Goal: Find specific page/section: Find specific page/section

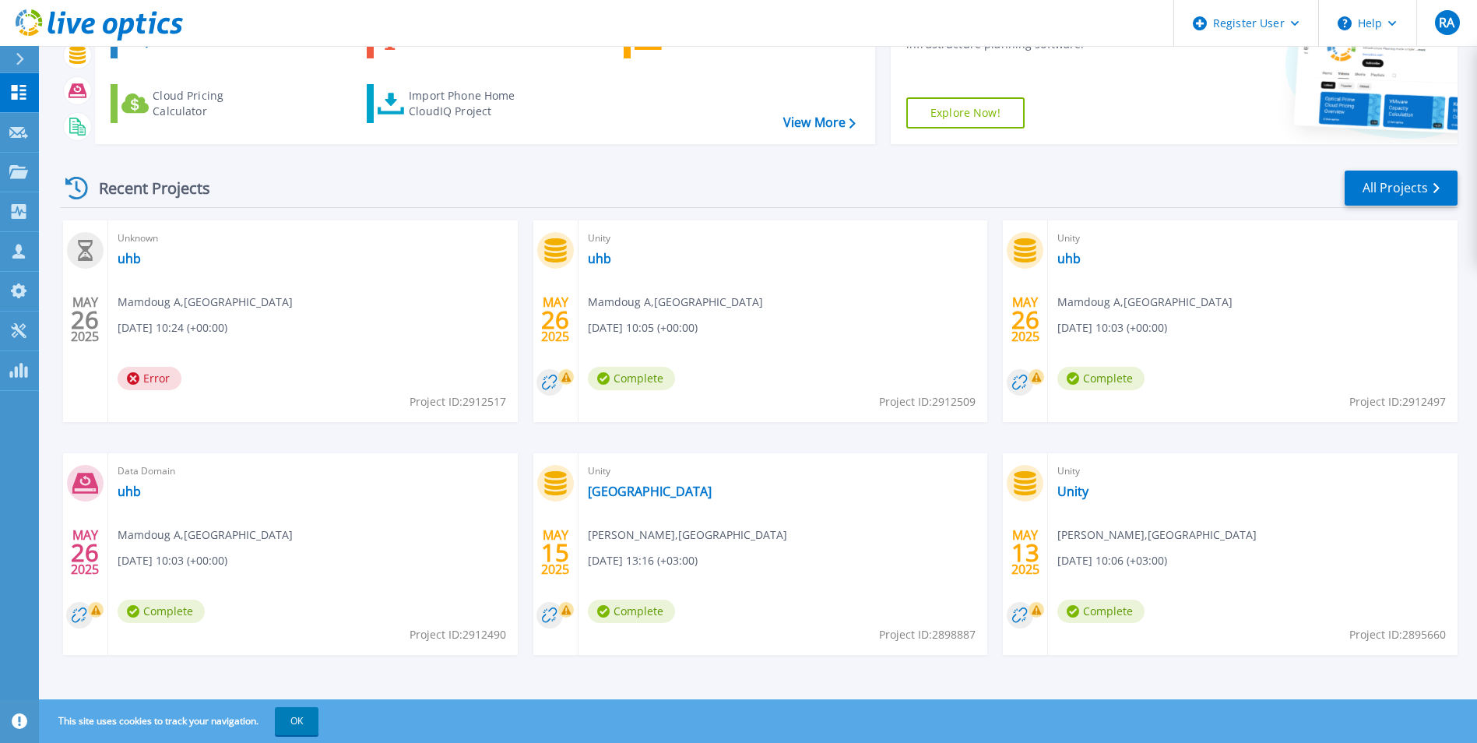
scroll to position [120, 0]
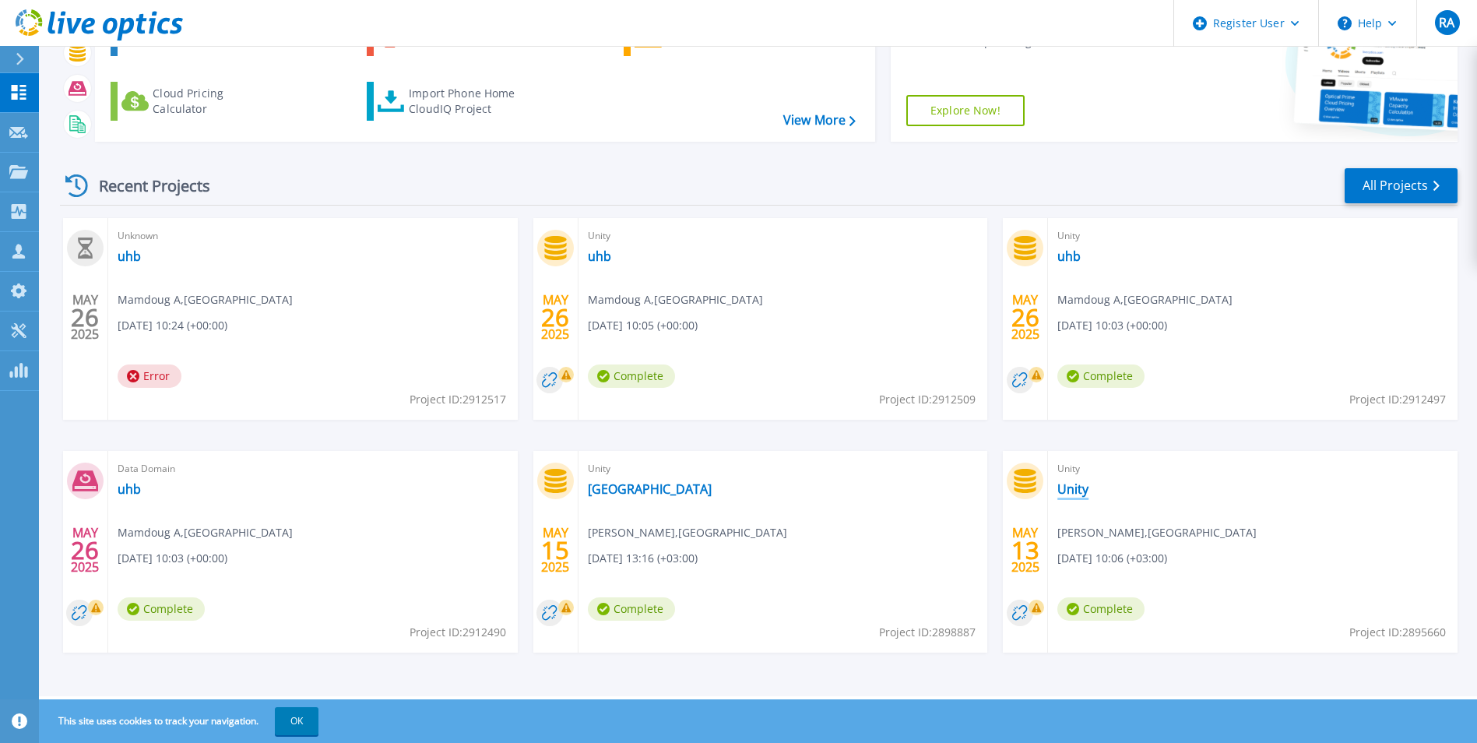
click at [1069, 491] on link "Unity" at bounding box center [1072, 489] width 31 height 16
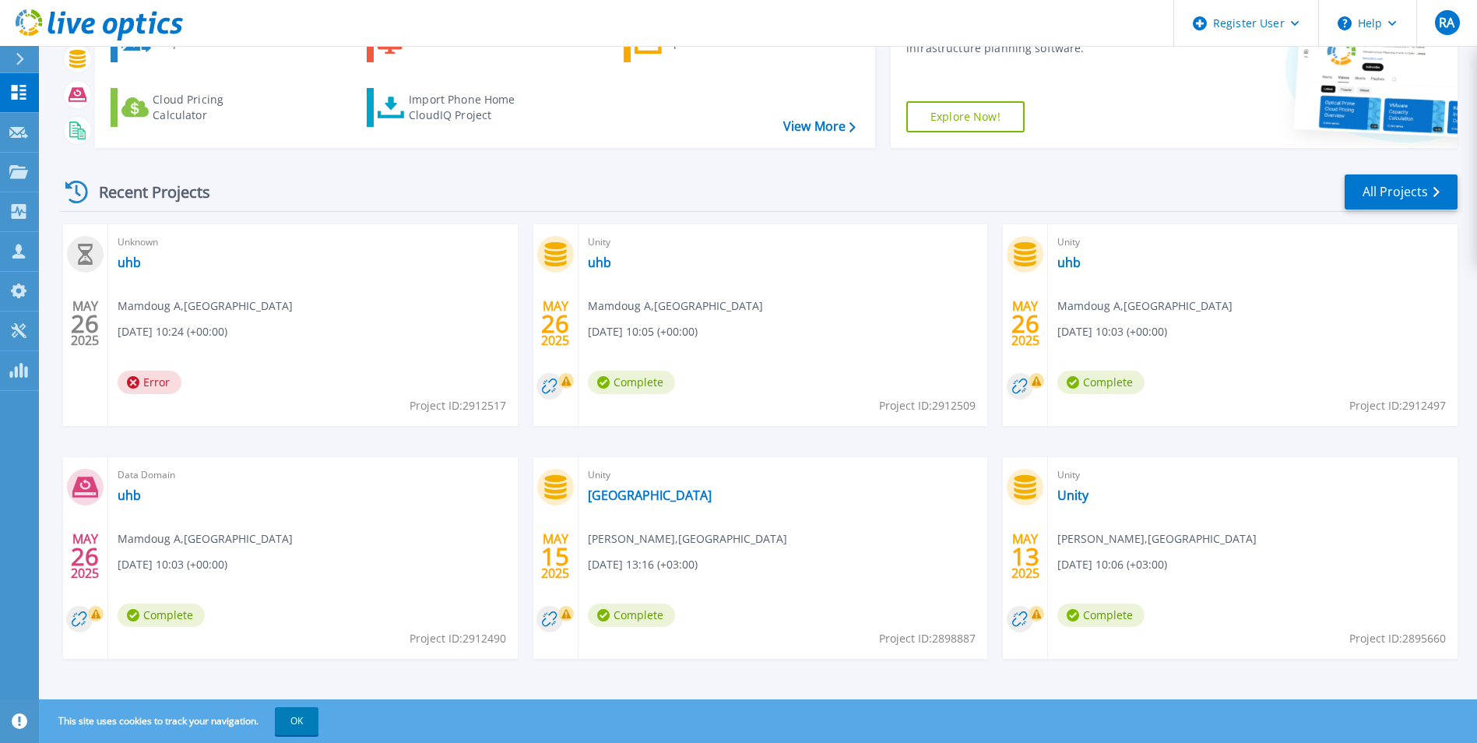
scroll to position [120, 0]
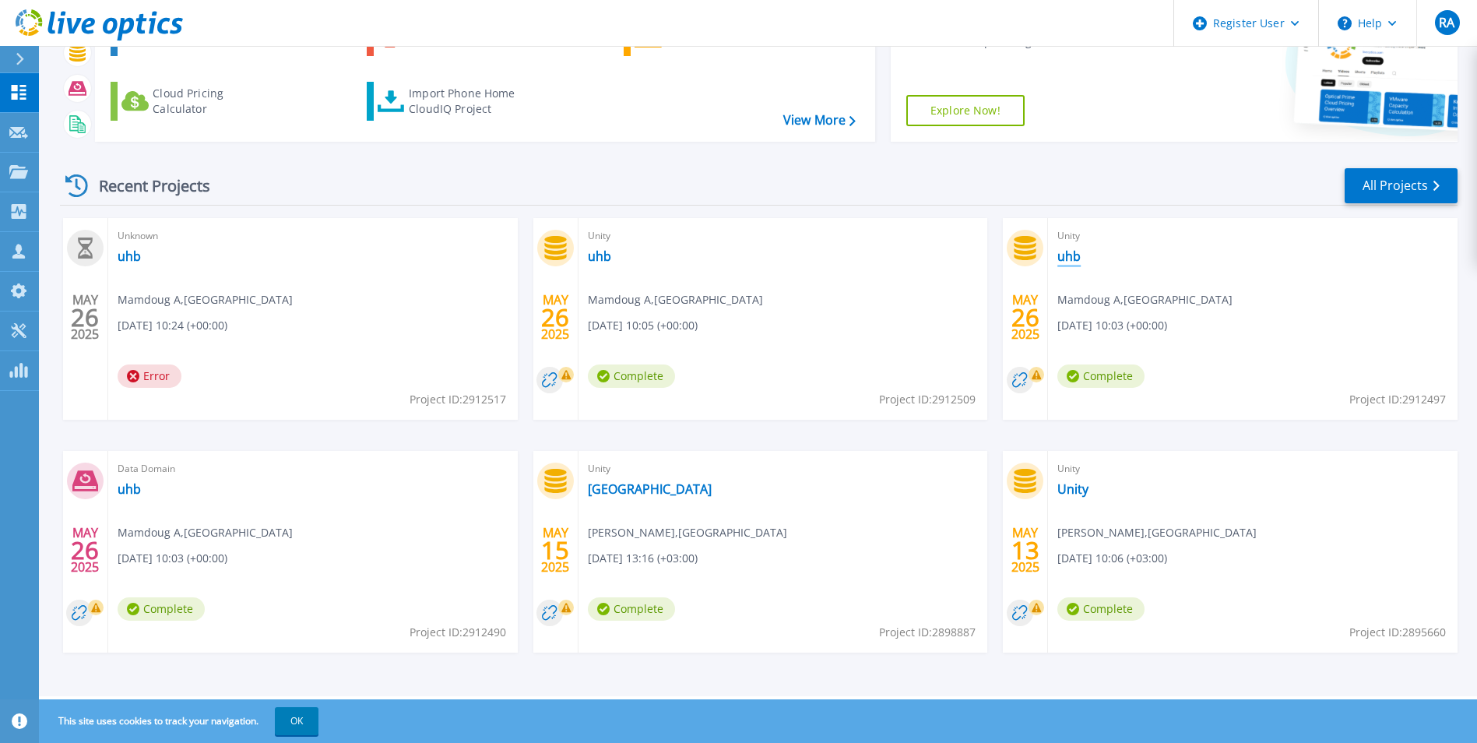
click at [1067, 259] on link "uhb" at bounding box center [1068, 256] width 23 height 16
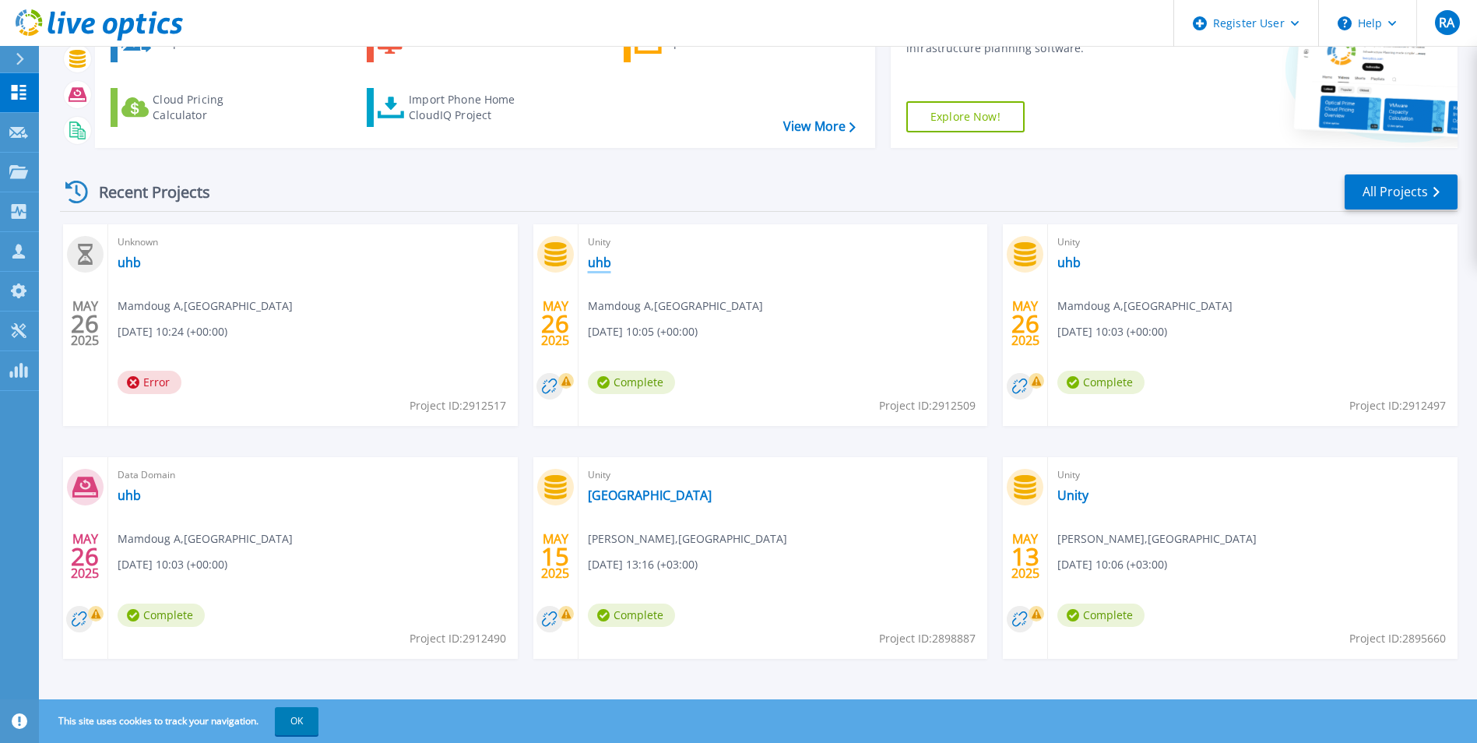
scroll to position [120, 0]
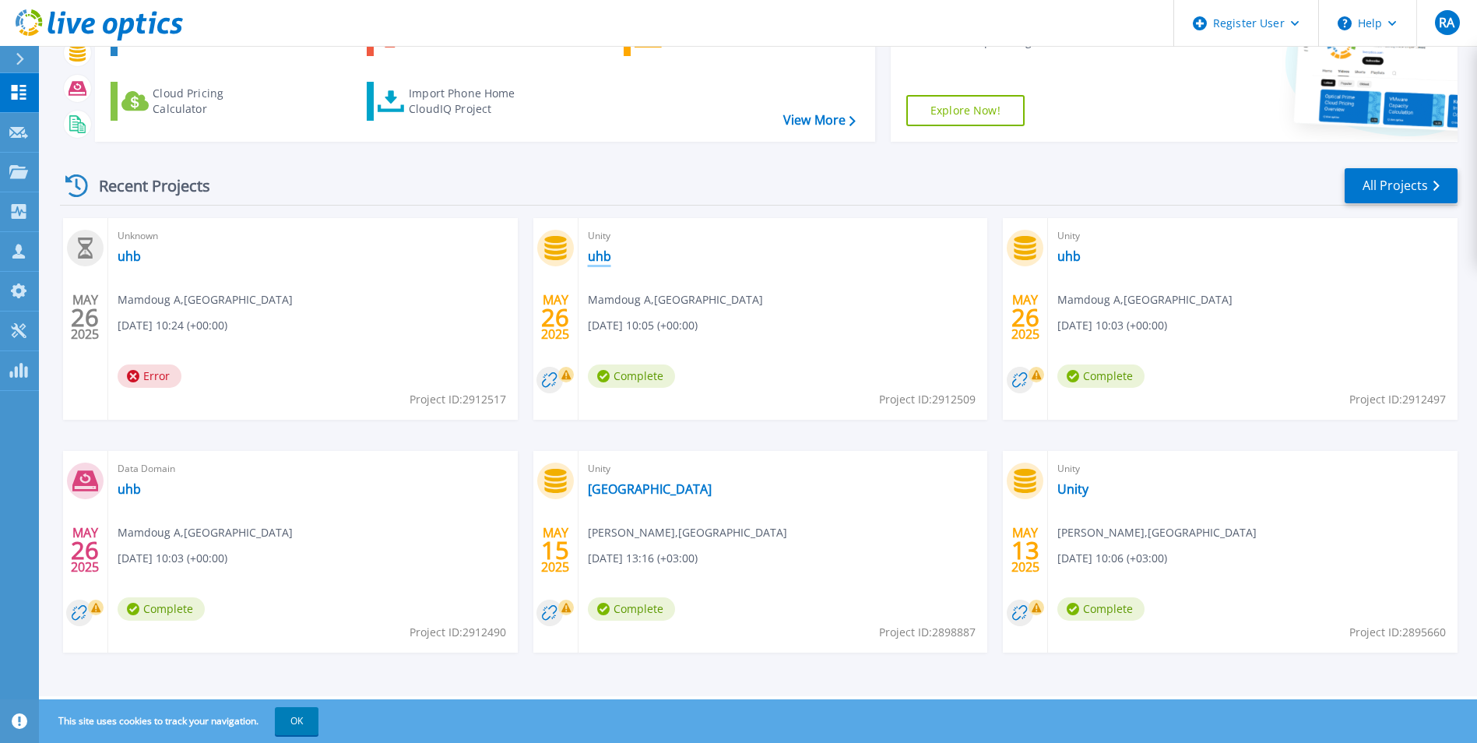
click at [602, 257] on link "uhb" at bounding box center [599, 256] width 23 height 16
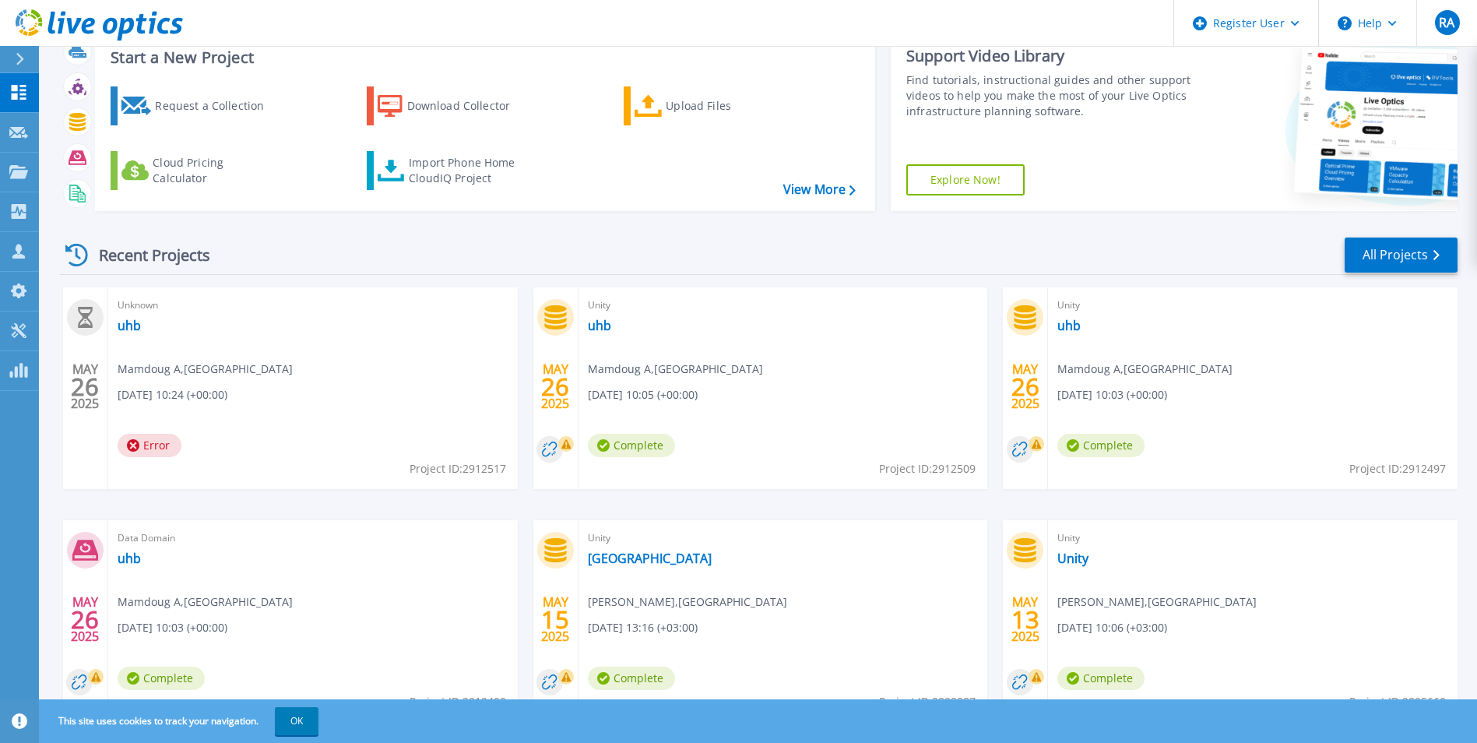
scroll to position [120, 0]
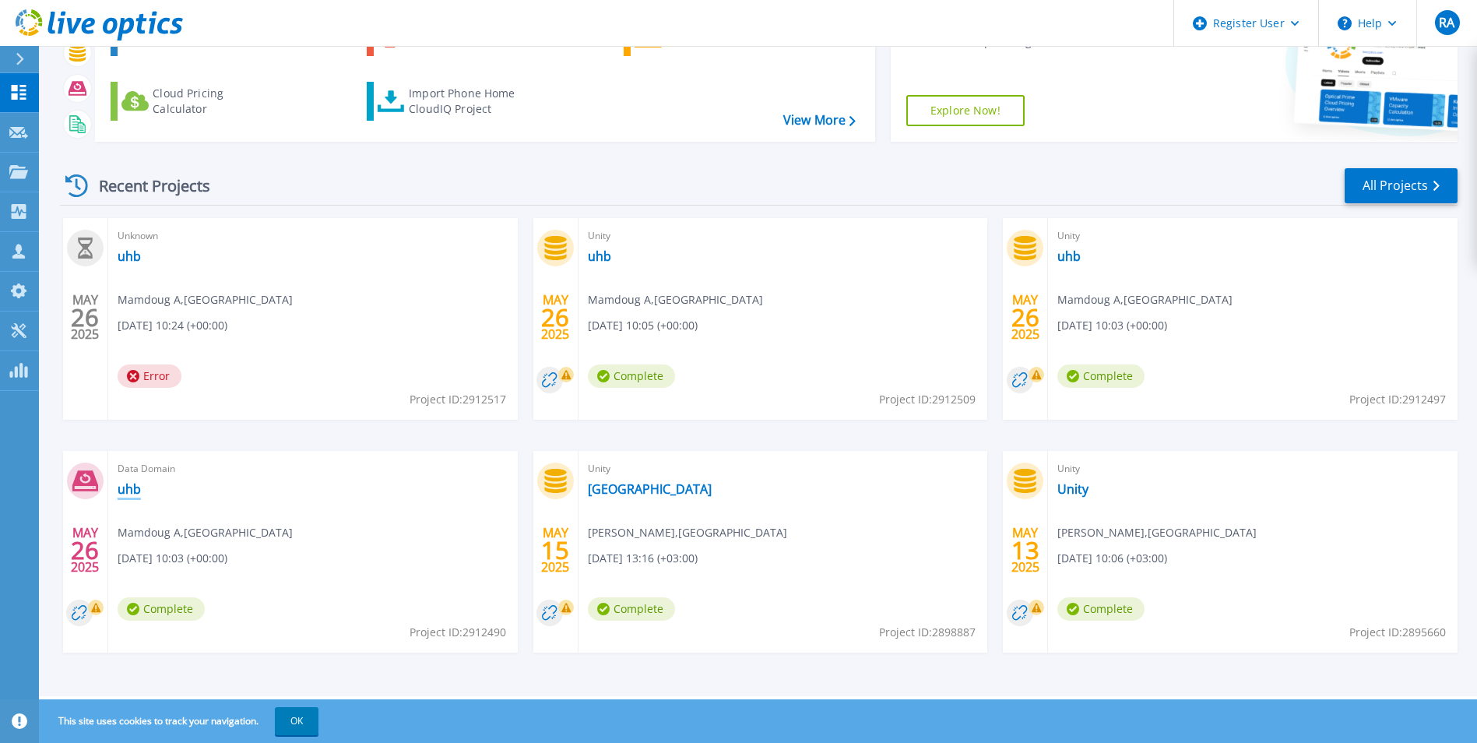
click at [130, 483] on link "uhb" at bounding box center [129, 489] width 23 height 16
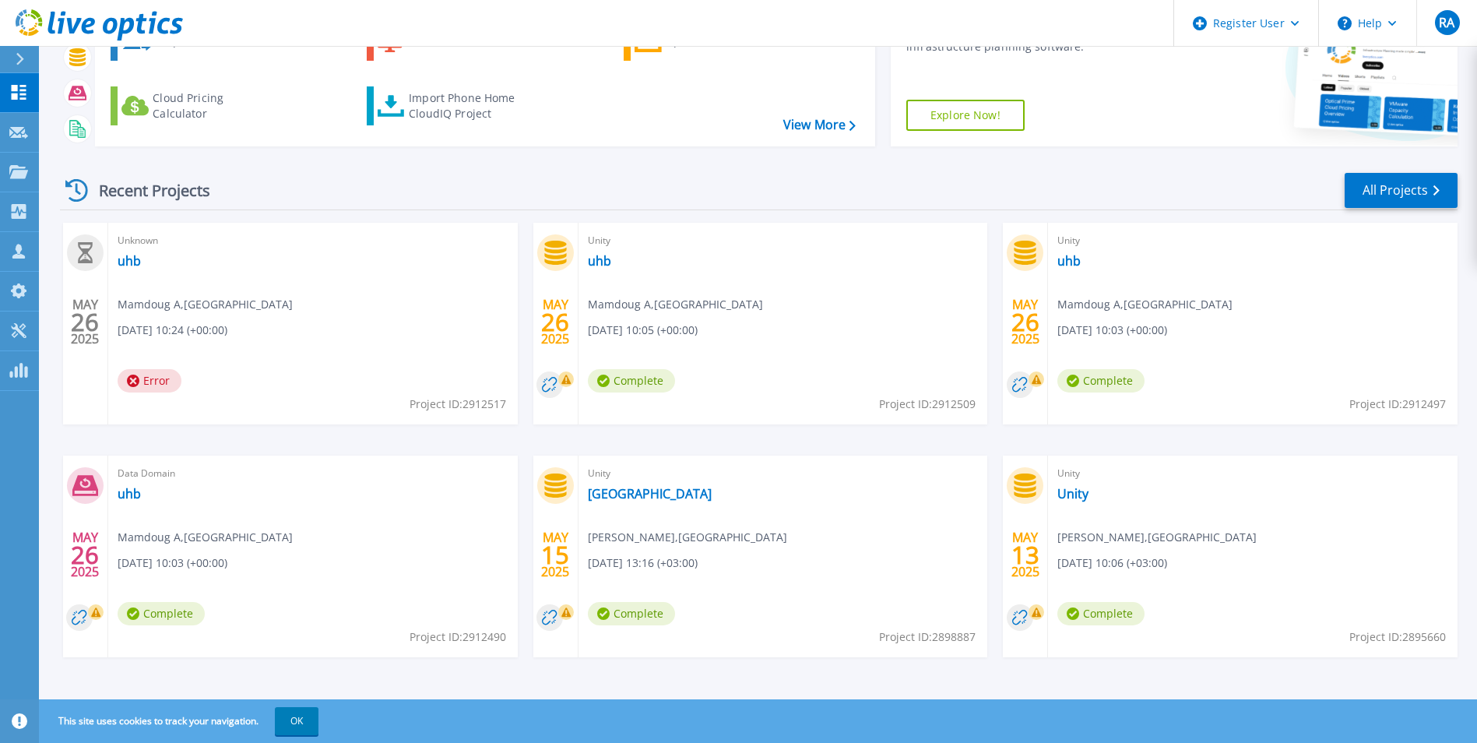
scroll to position [120, 0]
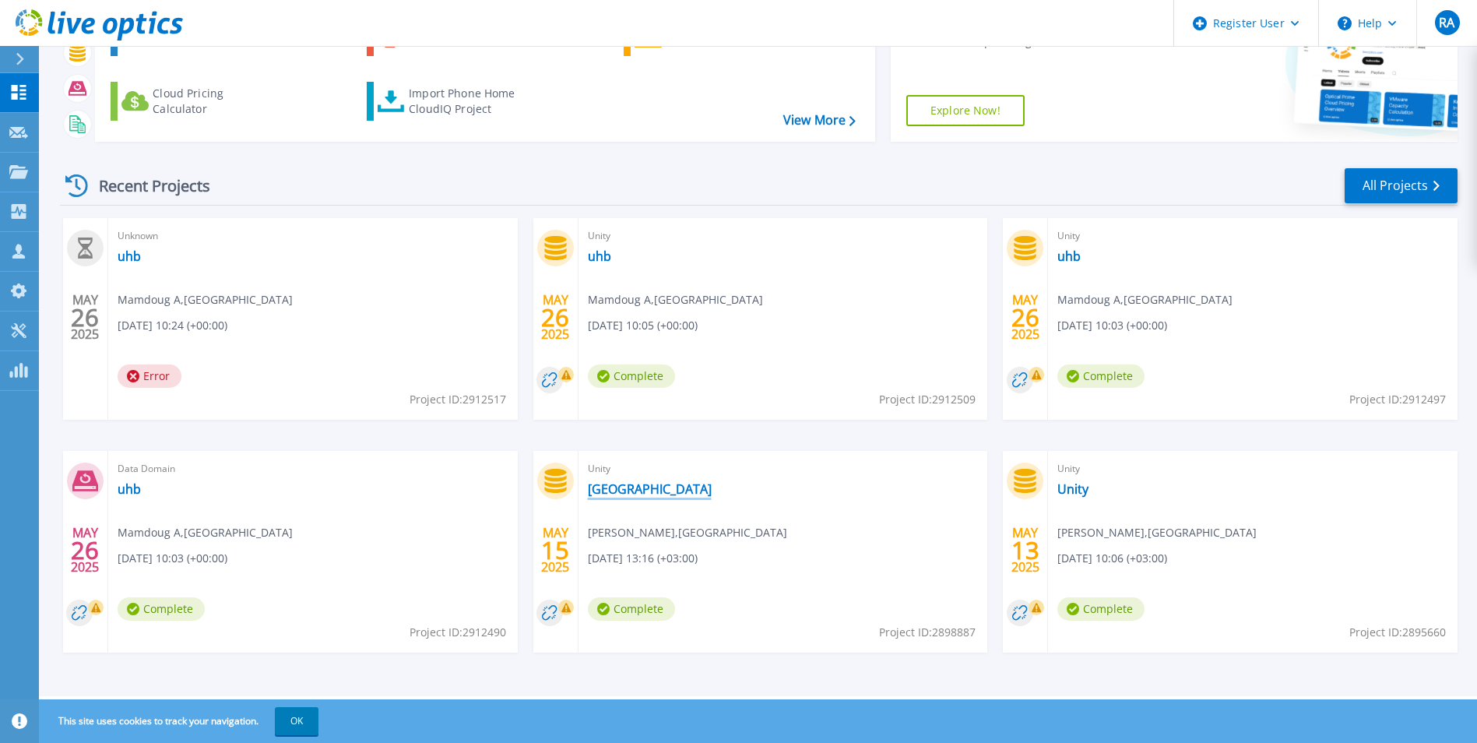
click at [712, 490] on link "[GEOGRAPHIC_DATA]" at bounding box center [650, 489] width 124 height 16
